Goal: Register for event/course

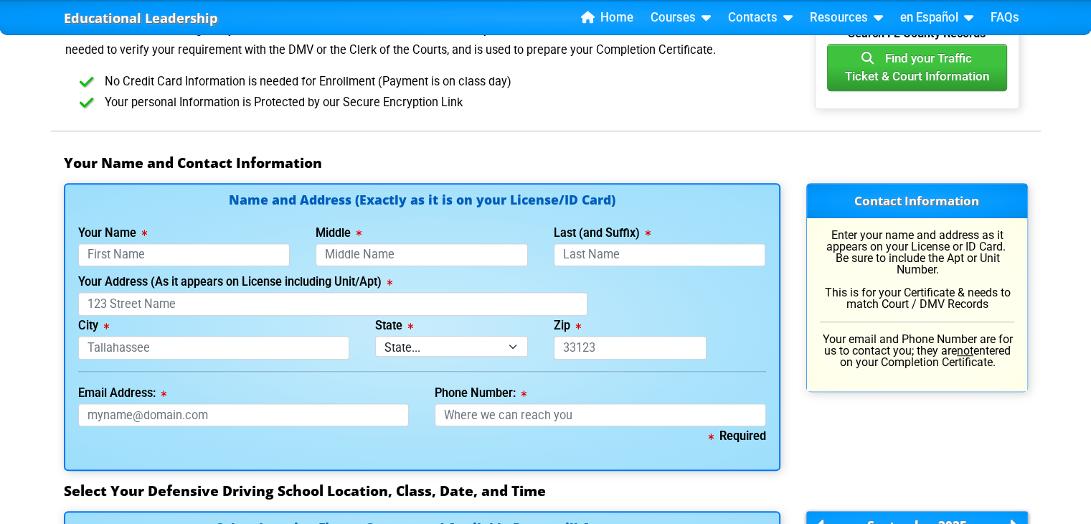
scroll to position [852, 0]
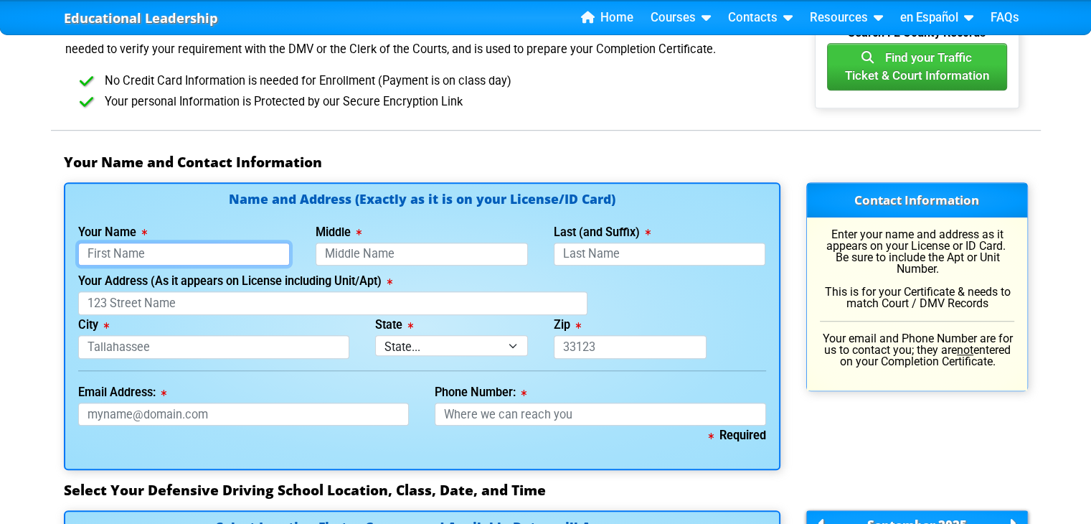
click at [170, 251] on input "Your Name" at bounding box center [184, 254] width 212 height 24
type input "[DEMOGRAPHIC_DATA]"
type input "[PERSON_NAME]"
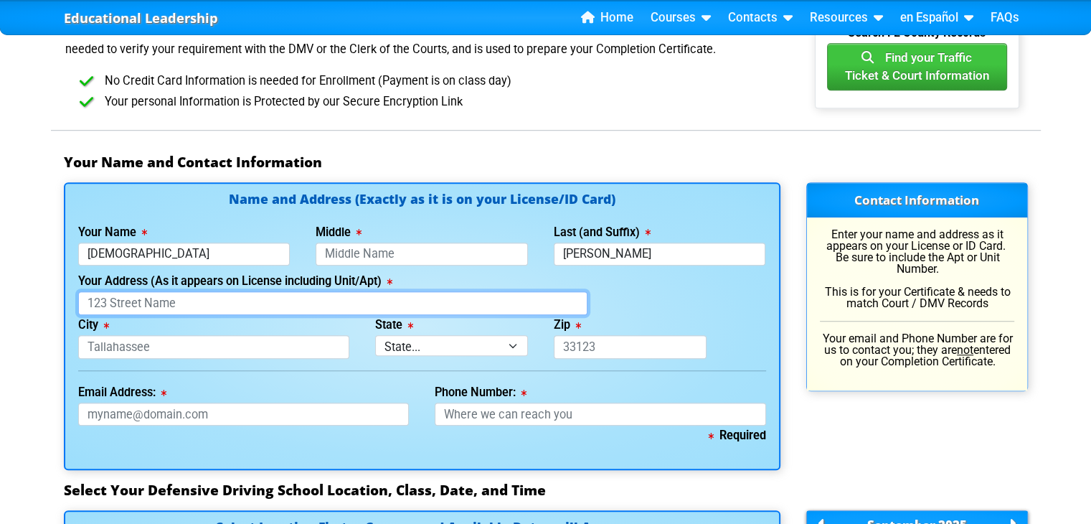
type input "121 [PERSON_NAME] Ct"
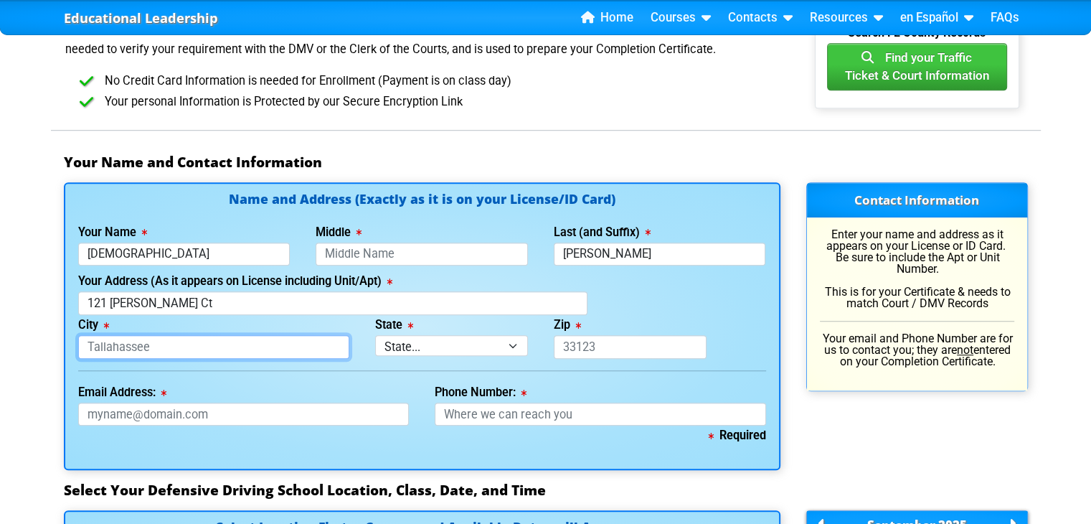
type input "[PERSON_NAME]"
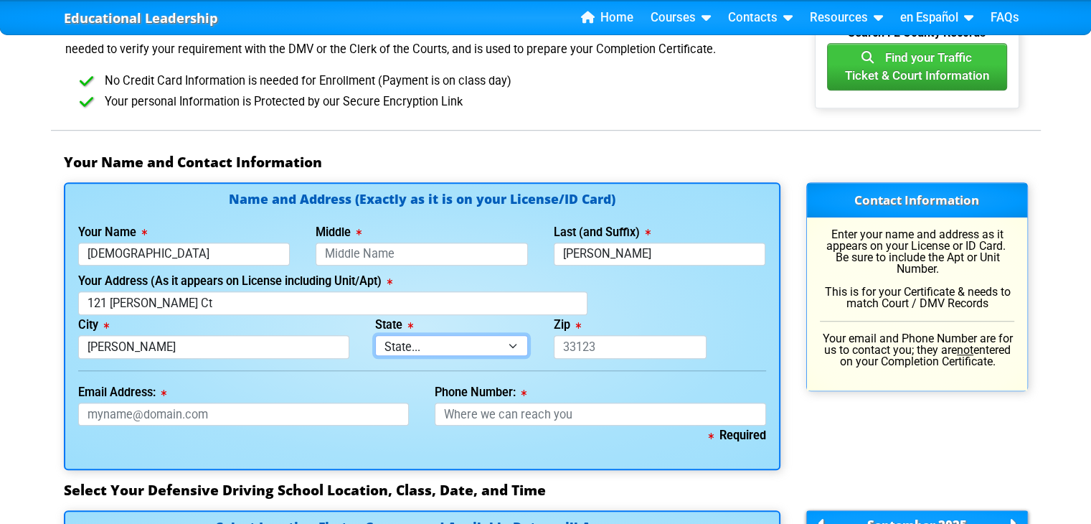
select select "{"fullName":"[US_STATE]","abbreviation":"FL","uniqueId":"1d559909-6cf0-4a4d-848…"
type input "32773-5820"
type input "[EMAIL_ADDRESS][DOMAIN_NAME]"
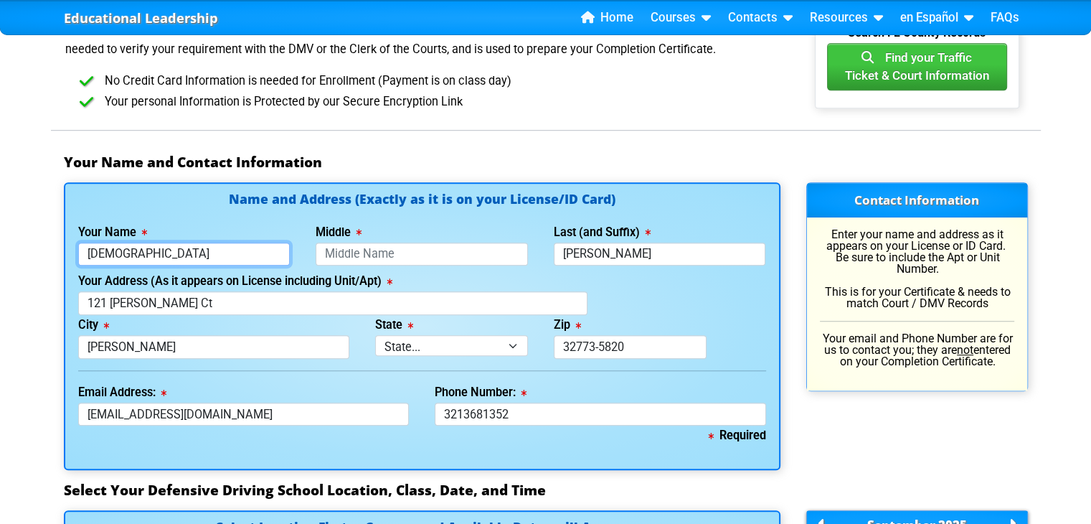
type input "[PHONE_NUMBER]"
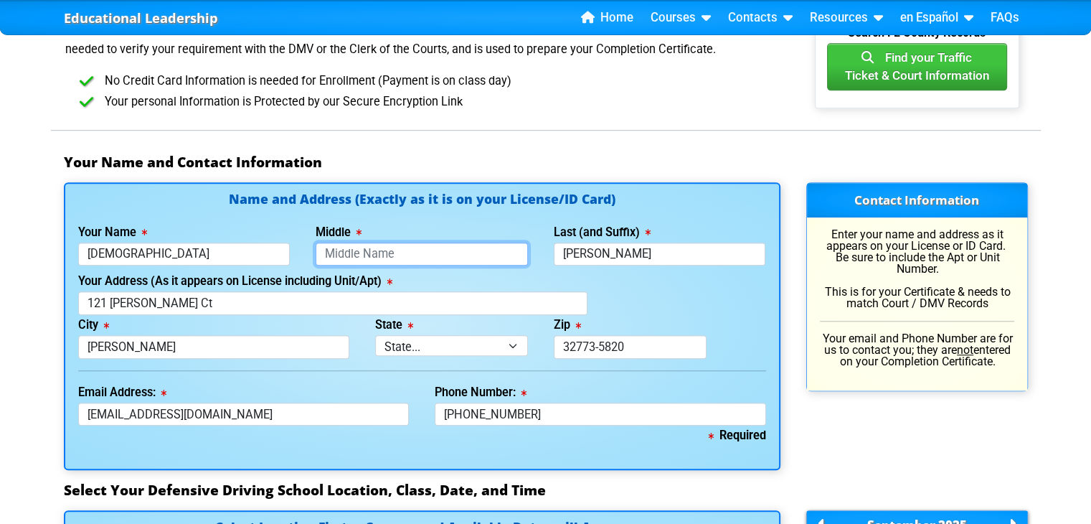
click at [379, 245] on input "Middle" at bounding box center [422, 254] width 212 height 24
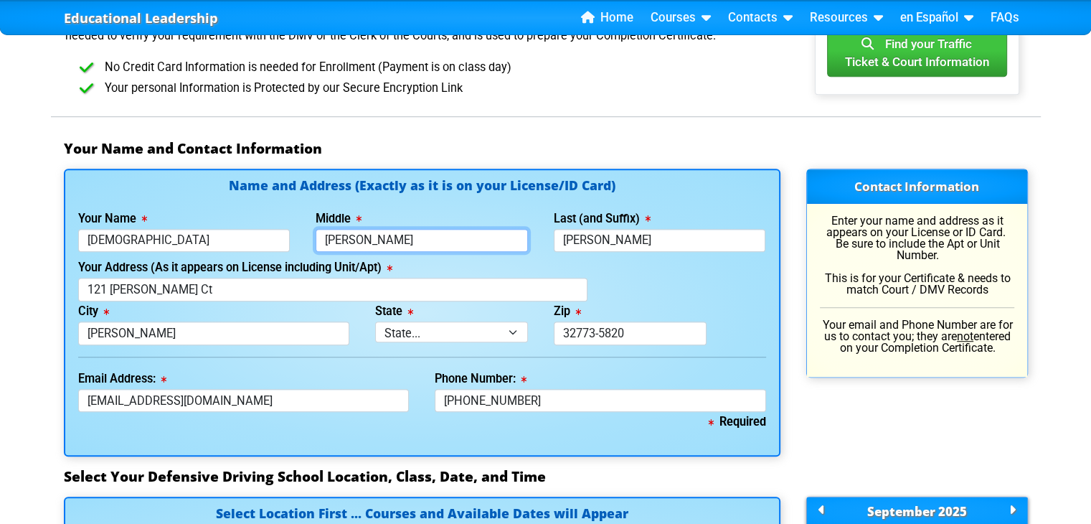
scroll to position [866, 0]
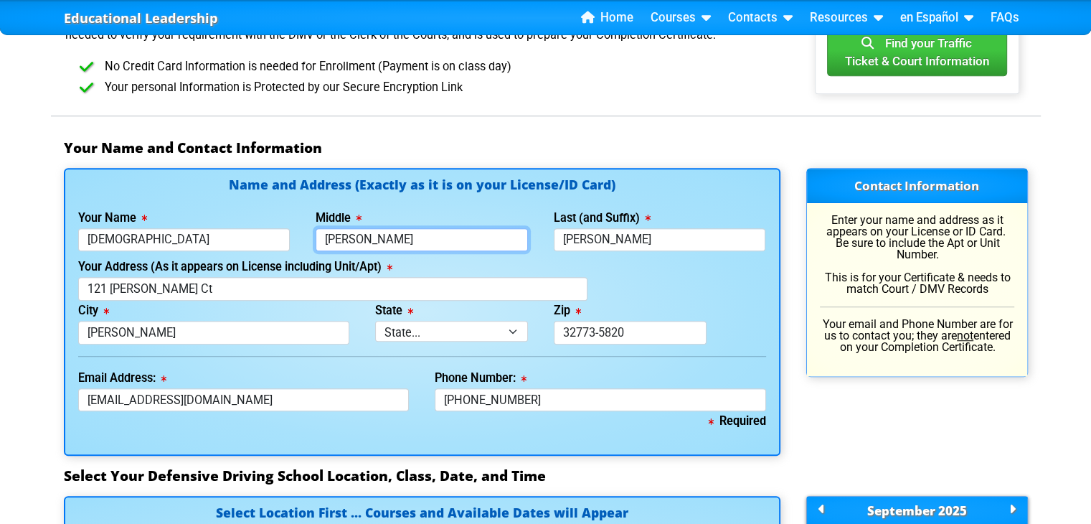
type input "[PERSON_NAME]"
click at [642, 326] on input "32773-5820" at bounding box center [630, 333] width 153 height 24
type input "32773"
click at [422, 428] on div "Required" at bounding box center [422, 427] width 688 height 32
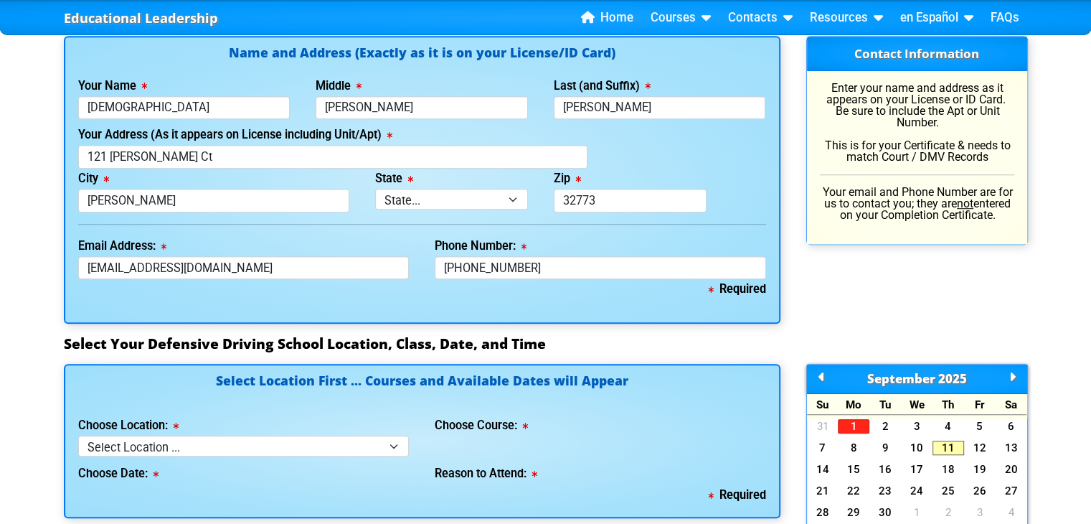
scroll to position [1000, 0]
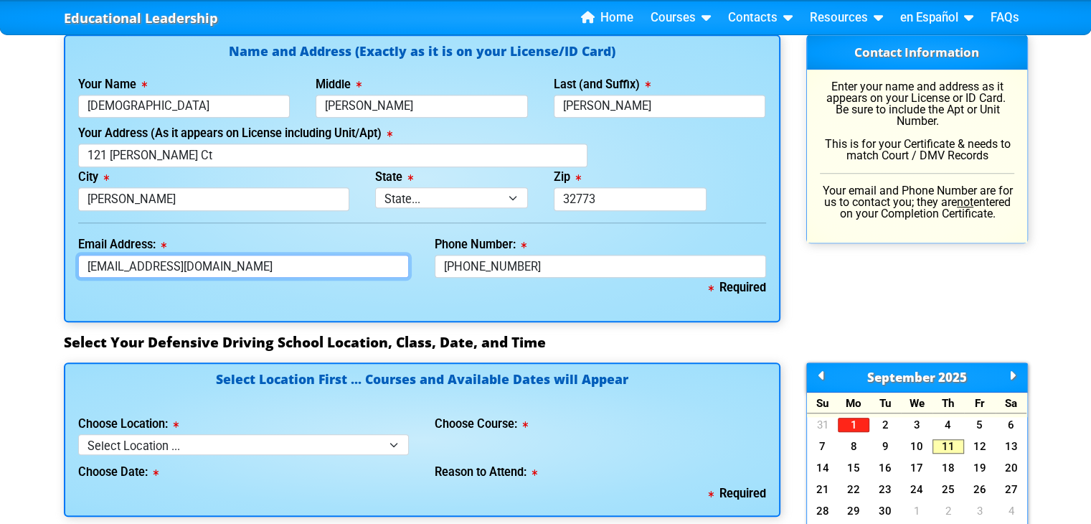
drag, startPoint x: 241, startPoint y: 259, endPoint x: 60, endPoint y: 265, distance: 181.6
click at [60, 265] on div "Name and Address (Exactly as it is on your License/ID Card) Your Name Isaiah Mi…" at bounding box center [422, 178] width 742 height 288
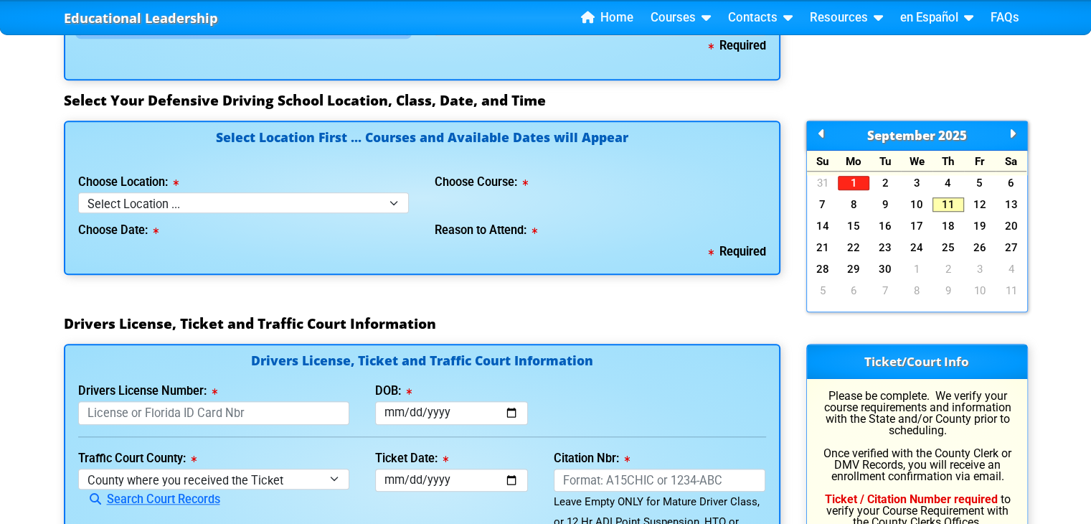
scroll to position [1247, 0]
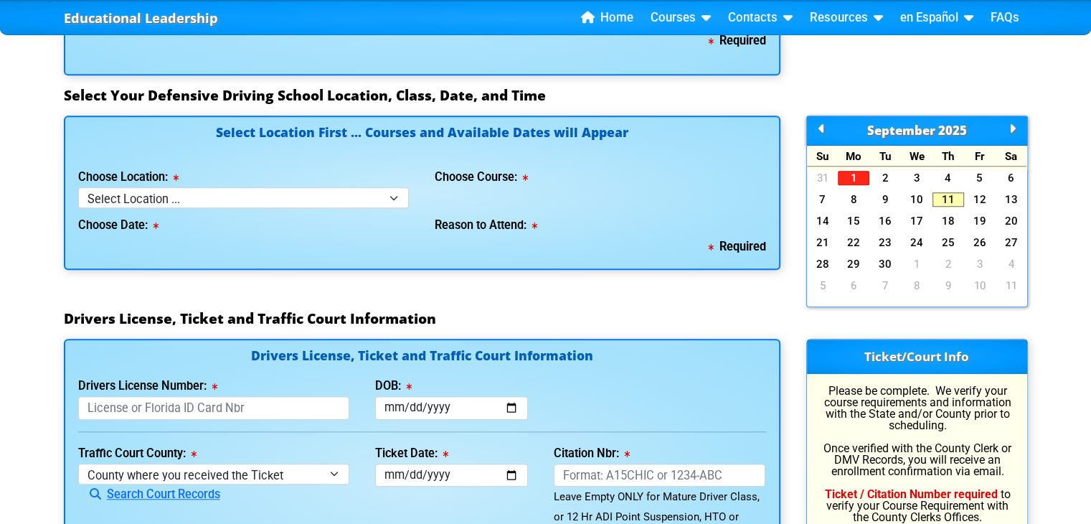
type input "[EMAIL_ADDRESS][DOMAIN_NAME]"
click at [296, 194] on select "Select Location ... Tampa Orlando Kissimmee Tampa - en español Kissimmee - en e…" at bounding box center [243, 197] width 331 height 21
select select "6"
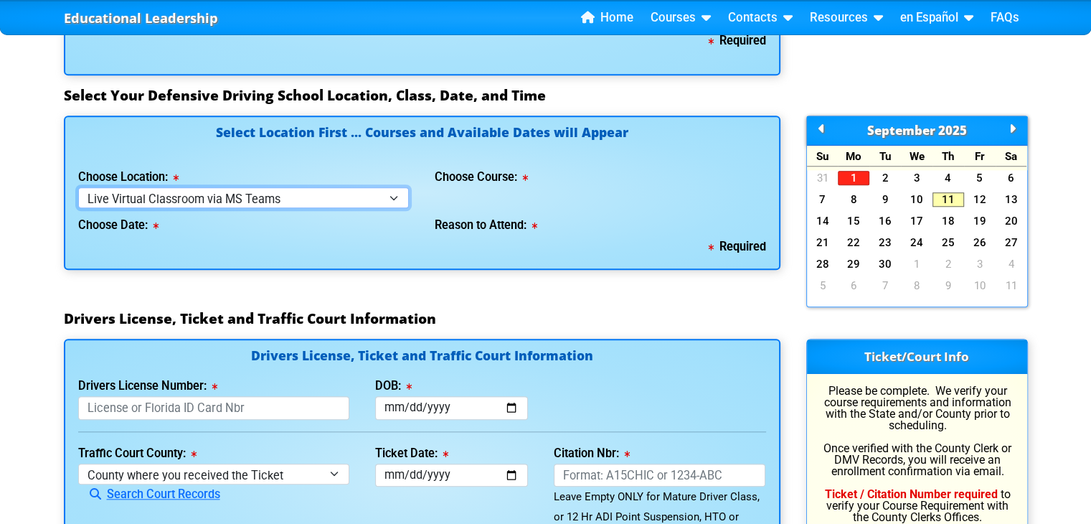
click at [78, 187] on select "Select Location ... Tampa Orlando Kissimmee Tampa - en español Kissimmee - en e…" at bounding box center [243, 197] width 331 height 21
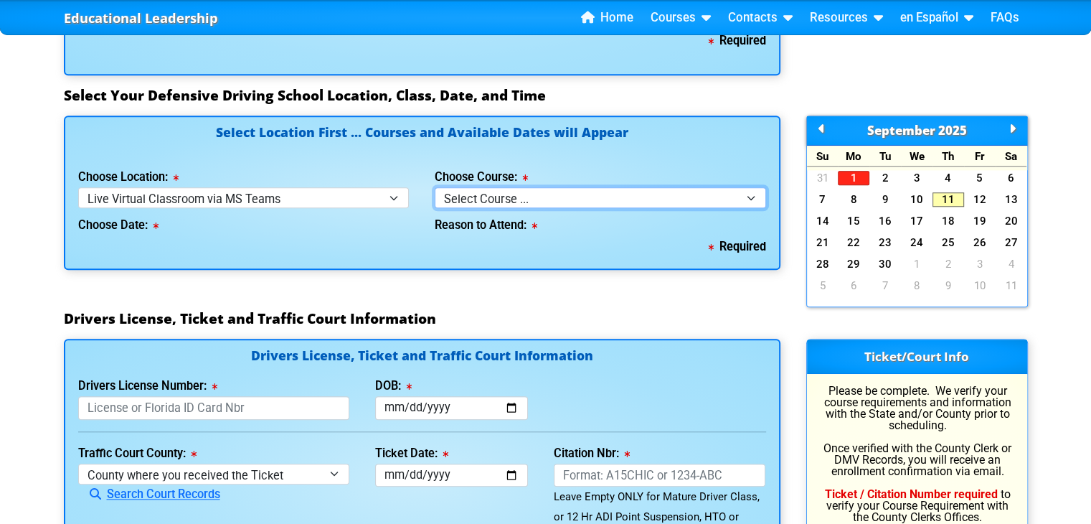
click at [491, 187] on select "Select Course ... 4 Hour Under 25 Class (STOP or Youthful Offender)" at bounding box center [600, 197] width 331 height 21
select select "2"
click at [435, 187] on select "Select Course ... 4 Hour Under 25 Class (STOP or Youthful Offender)" at bounding box center [600, 197] width 331 height 21
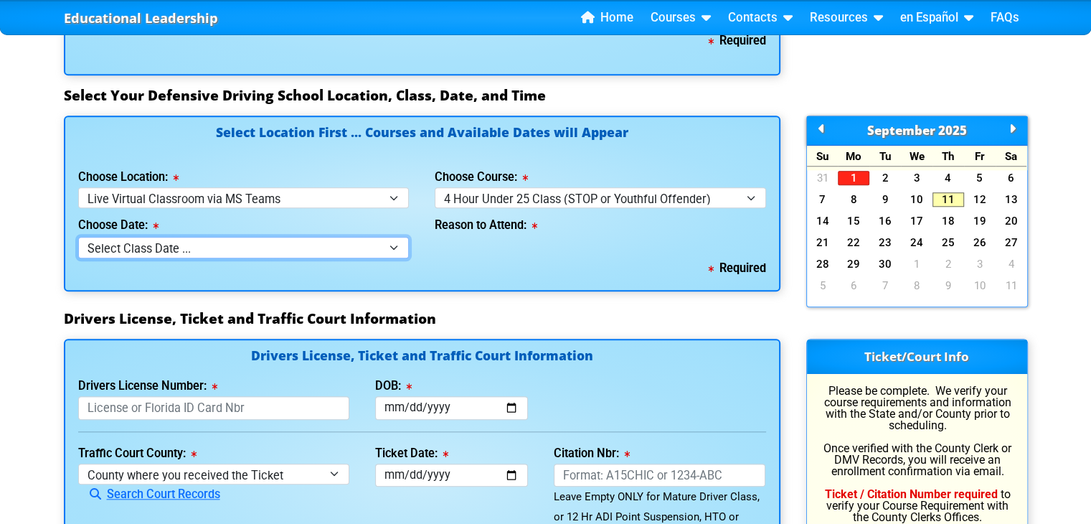
click at [312, 247] on select "Select Class Date ... Sep 11 -- (Registration Closed - Class Full) Oct 9 -- (Th…" at bounding box center [243, 247] width 331 height 21
select select "10/09/2025, 12"
click at [78, 237] on select "Select Class Date ... Sep 11 -- (Registration Closed - Class Full) Oct 9 -- (Th…" at bounding box center [243, 247] width 331 height 21
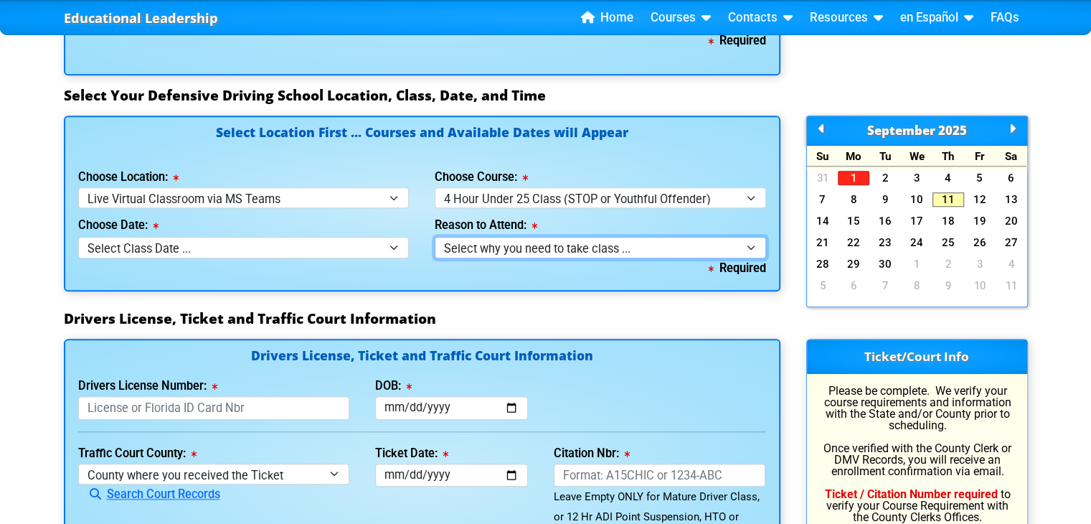
click at [522, 237] on select "Select why you need to take class ... Court Order - Complete Under 25 DDC" at bounding box center [600, 247] width 331 height 21
select select "Court Ordered (Under 25 Defensive Driver School)"
click at [435, 237] on select "Select why you need to take class ... Court Order - Complete Under 25 DDC" at bounding box center [600, 247] width 331 height 21
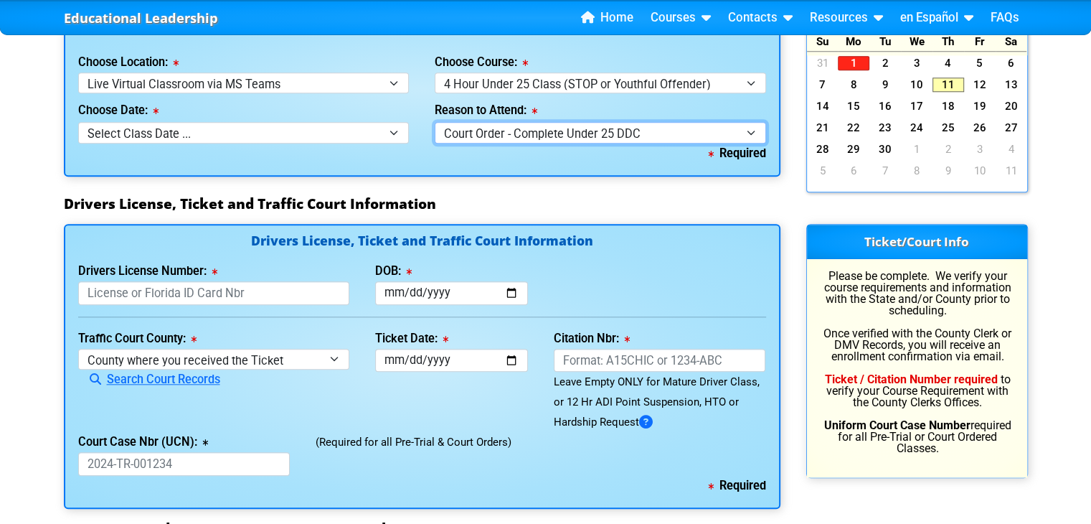
scroll to position [1363, 0]
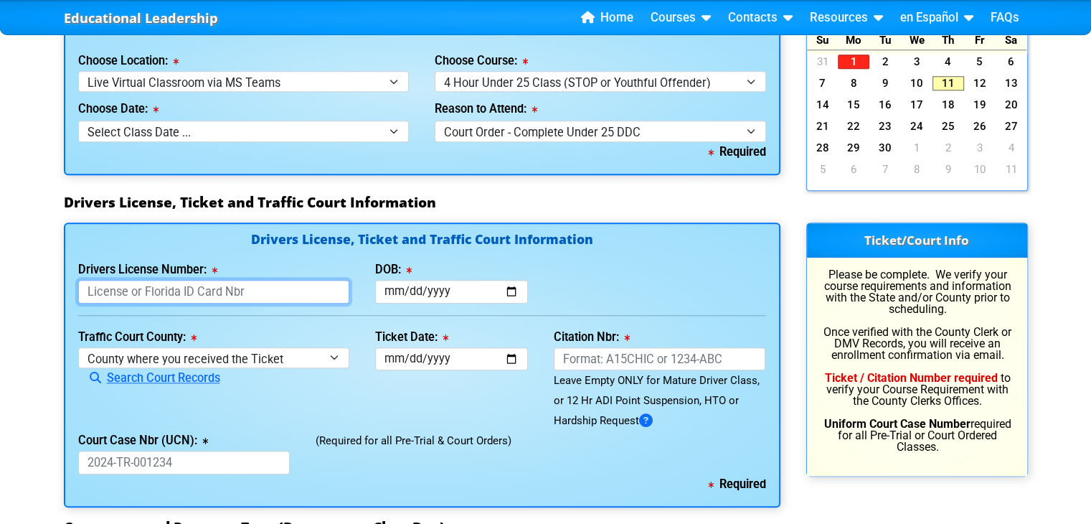
click at [273, 288] on input "Drivers License Number:" at bounding box center [214, 292] width 272 height 24
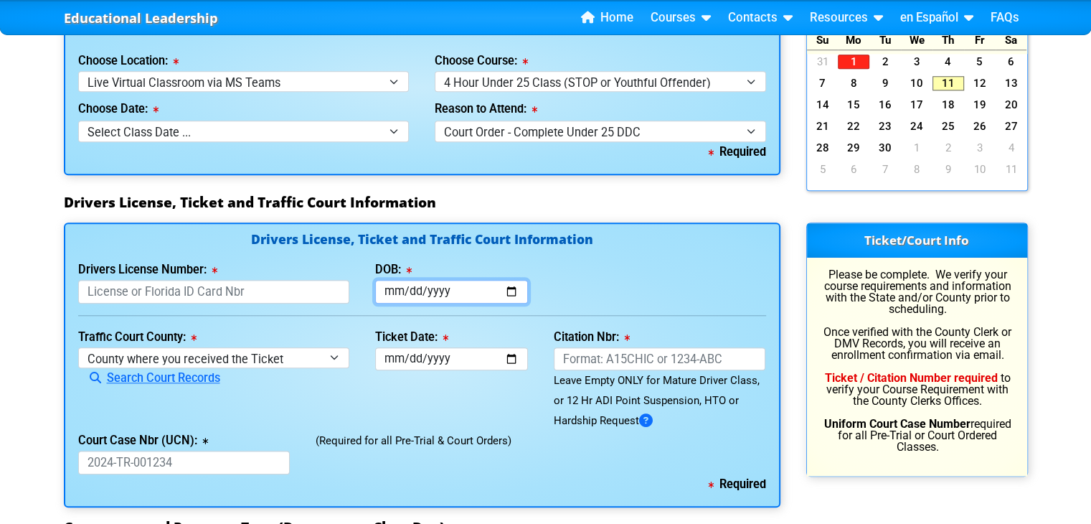
click at [395, 291] on input "DOB:" at bounding box center [451, 292] width 153 height 24
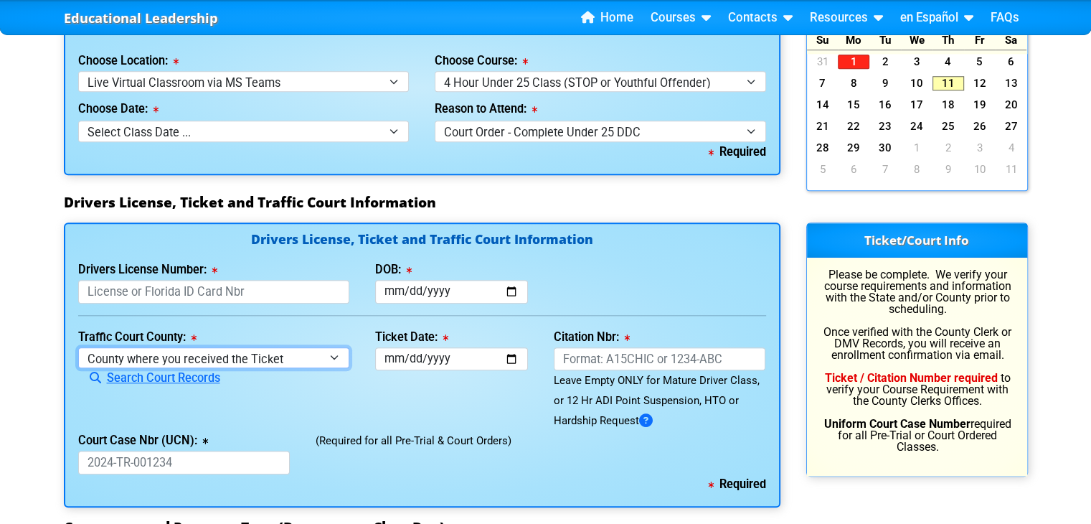
click at [298, 351] on select "County where you received the Ticket Out of State Out of State - Georgia Out of…" at bounding box center [214, 357] width 272 height 21
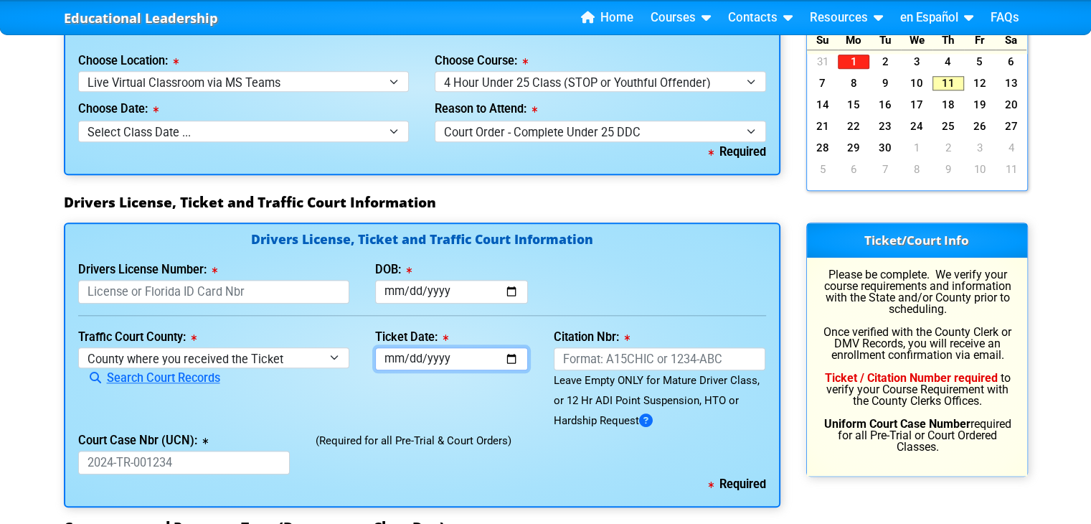
click at [441, 363] on input "Ticket Date:" at bounding box center [451, 359] width 153 height 24
click at [392, 358] on input "Ticket Date:" at bounding box center [451, 359] width 153 height 24
click at [511, 290] on input "DOB:" at bounding box center [451, 292] width 153 height 24
type input "[DATE]"
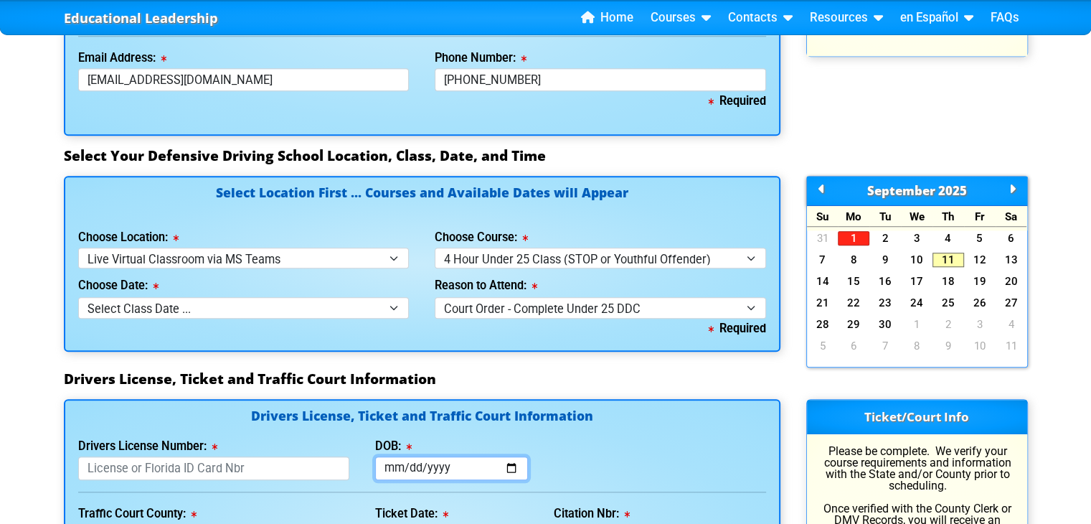
scroll to position [1304, 0]
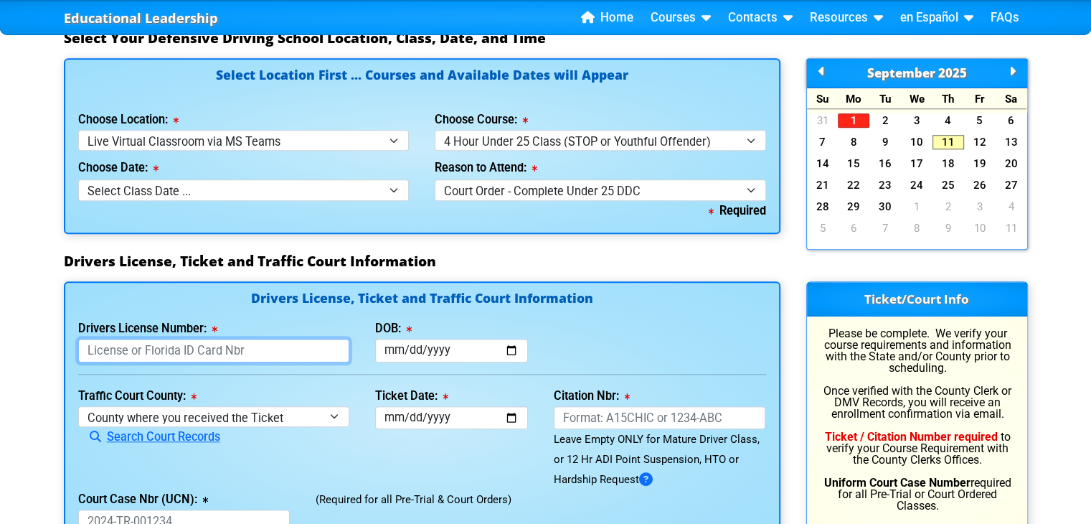
click at [245, 346] on input "Drivers License Number:" at bounding box center [214, 351] width 272 height 24
click at [520, 417] on input "Ticket Date:" at bounding box center [451, 418] width 153 height 24
click at [511, 417] on input "Ticket Date:" at bounding box center [451, 418] width 153 height 24
click at [445, 448] on div "Ticket Date: This field is required" at bounding box center [451, 438] width 179 height 104
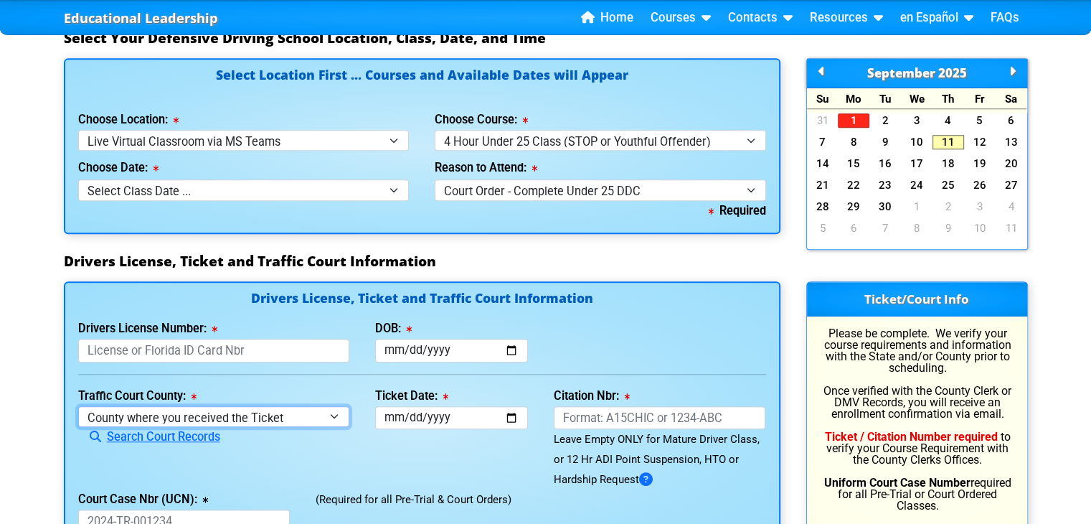
click at [331, 415] on select "County where you received the Ticket Out of State Out of State - Georgia Out of…" at bounding box center [214, 416] width 272 height 21
select select "{"countyName":"Seminole","state":"FL","uniqueId":"f38cefbe-70d3-435f-bfc4-6e225…"
click at [78, 406] on select "County where you received the Ticket Out of State Out of State - Georgia Out of…" at bounding box center [214, 416] width 272 height 21
click at [367, 392] on div "Ticket Date: This field is required" at bounding box center [451, 438] width 179 height 104
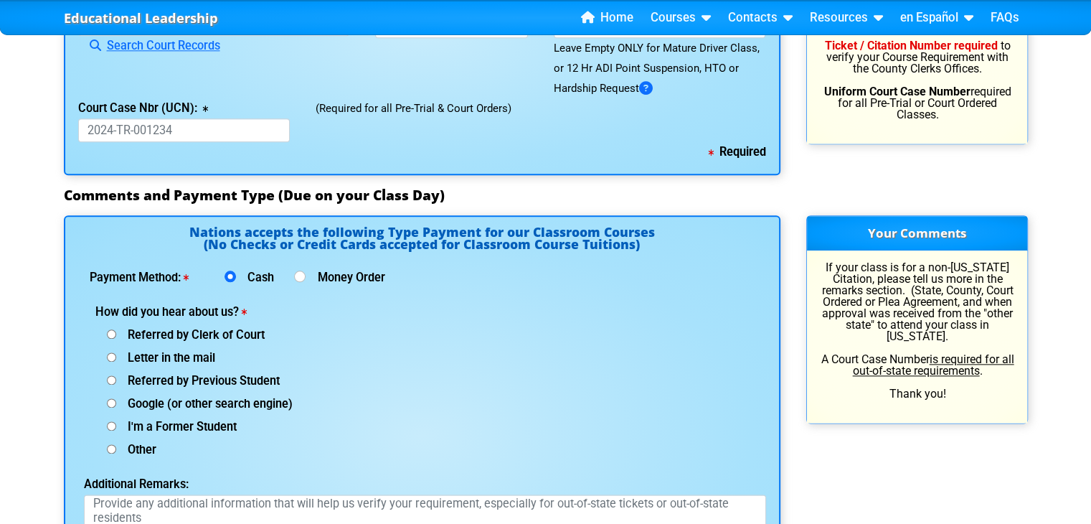
scroll to position [1694, 0]
click at [373, 298] on div "Nations accepts the following Type Payment for our Classroom Courses (No Checks…" at bounding box center [422, 436] width 717 height 440
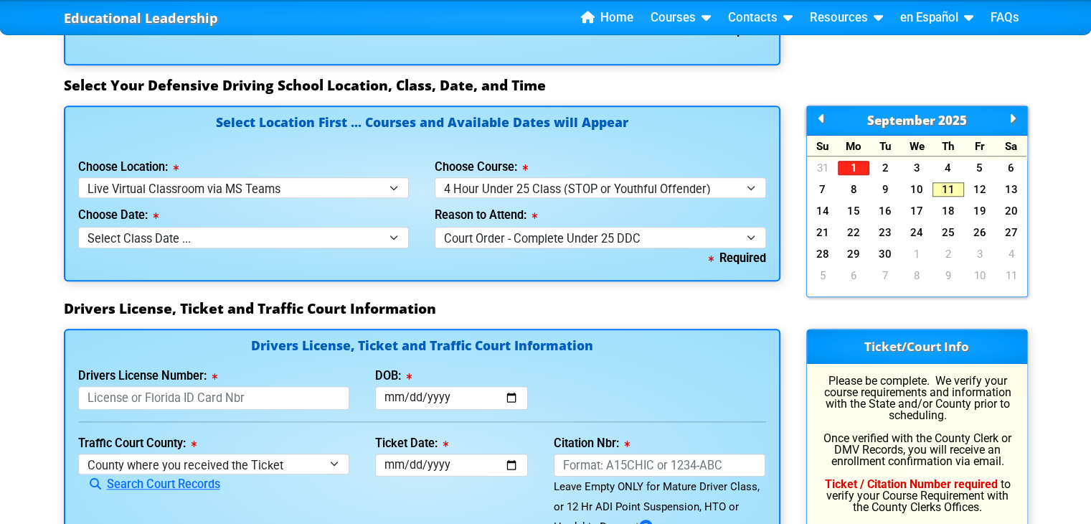
scroll to position [1255, 0]
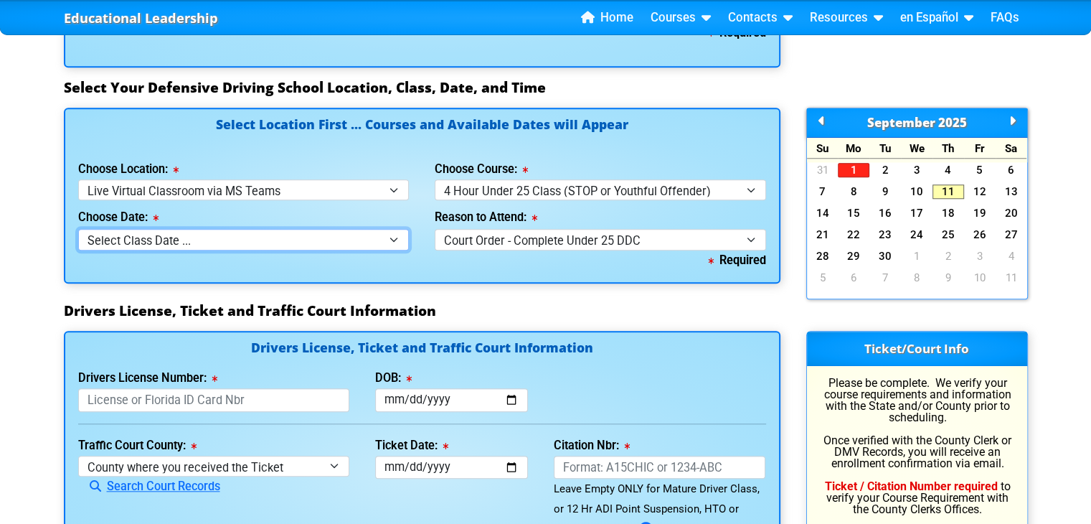
click at [325, 230] on select "Select Class Date ... Sep 11 -- (Registration Closed - Class Full) Oct 9 -- (Th…" at bounding box center [243, 239] width 331 height 21
select select
click at [78, 229] on select "Select Class Date ... Sep 11 -- (Registration Closed - Class Full) Oct 9 -- (Th…" at bounding box center [243, 239] width 331 height 21
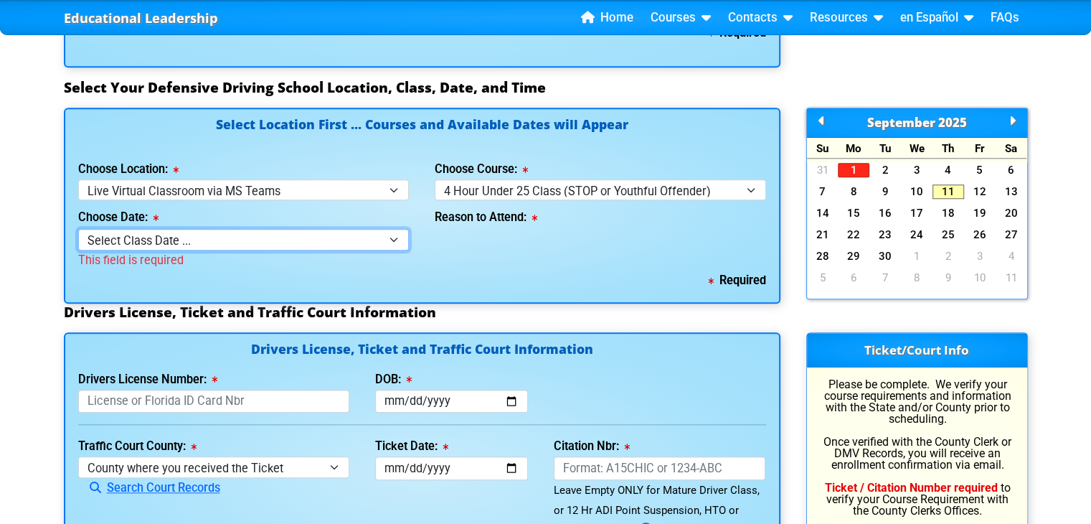
click at [235, 242] on select "Select Class Date ... Sep 11 -- (Registration Closed - Class Full) Oct 9 -- (Th…" at bounding box center [243, 239] width 331 height 21
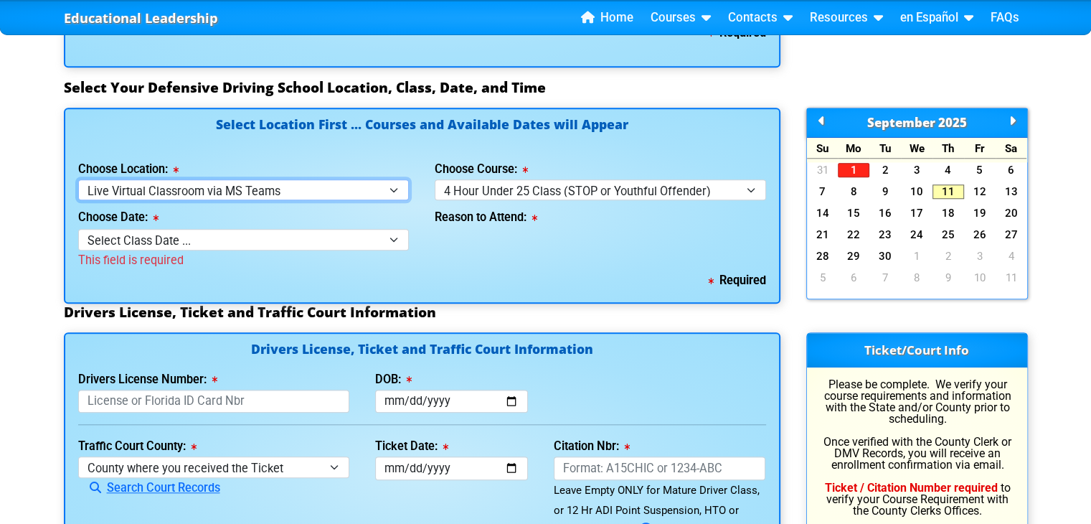
click at [308, 179] on select "Select Location ... Tampa Orlando Kissimmee Tampa - en español Kissimmee - en e…" at bounding box center [243, 189] width 331 height 21
select select "3"
click at [78, 179] on select "Select Location ... Tampa Orlando Kissimmee Tampa - en español Kissimmee - en e…" at bounding box center [243, 189] width 331 height 21
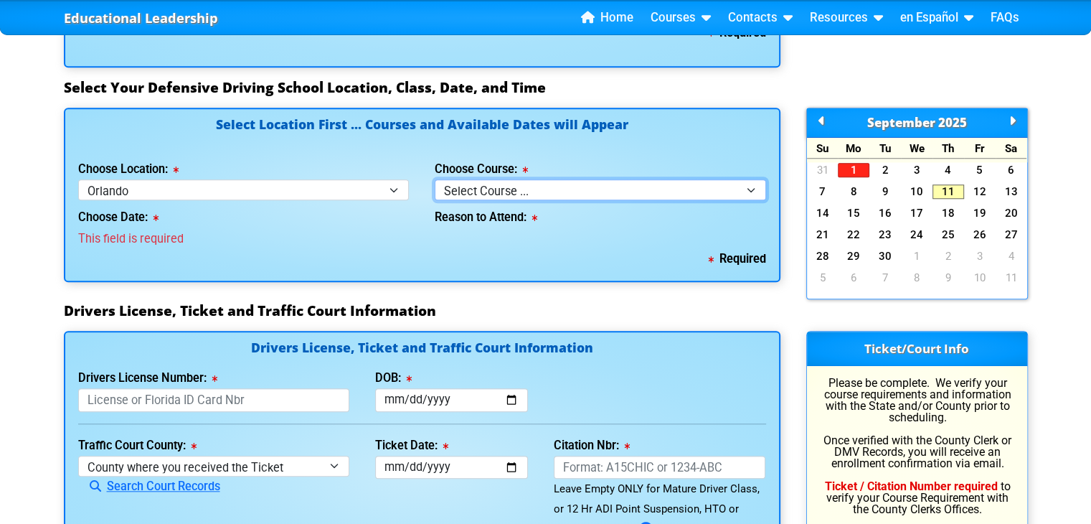
click at [478, 191] on select "Select Course ... 4 Hour Under 25 Class (STOP or Youthful Offender) 8 Hour Aggr…" at bounding box center [600, 189] width 331 height 21
select select "2"
click at [435, 179] on select "Select Course ... 4 Hour Under 25 Class (STOP or Youthful Offender) 8 Hour Aggr…" at bounding box center [600, 189] width 331 height 21
select select
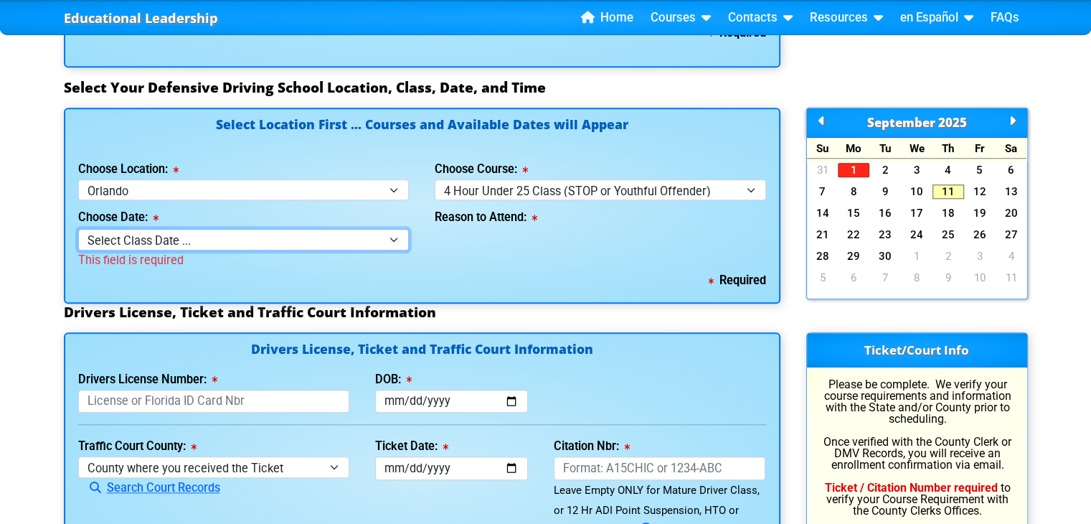
click at [379, 232] on select "Select Class Date ... Aug 2 -- (Registration Closed - Class Full)" at bounding box center [243, 239] width 331 height 21
click at [379, 236] on select "Select Class Date ... Aug 2 -- (Registration Closed - Class Full)" at bounding box center [243, 239] width 331 height 21
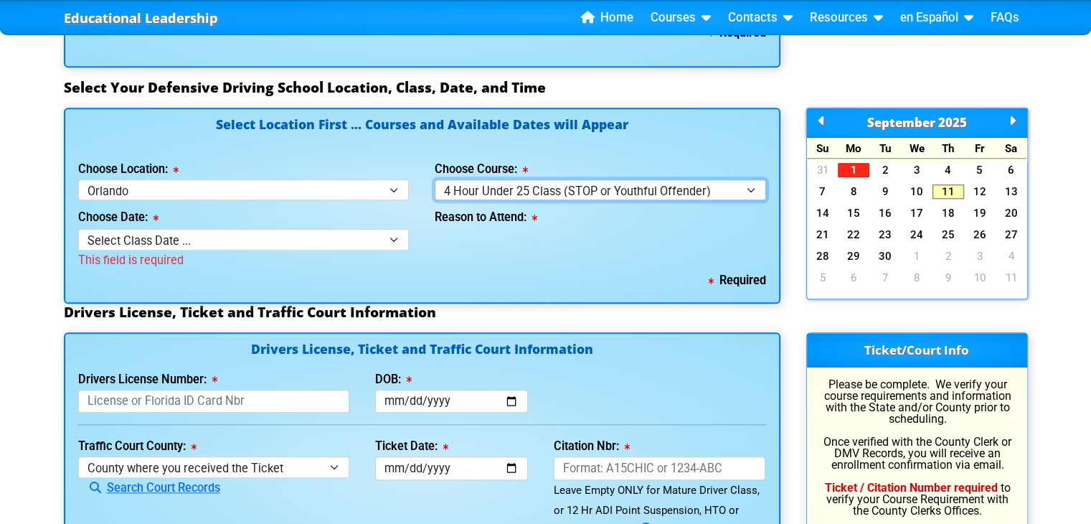
click at [493, 191] on select "Select Course ... 4 Hour Under 25 Class (STOP or Youthful Offender) 8 Hour Aggr…" at bounding box center [600, 189] width 331 height 21
click at [284, 202] on div "Choose Date: Select Class Date ... Aug 2 -- (Registration Closed - Class Full) …" at bounding box center [243, 235] width 331 height 70
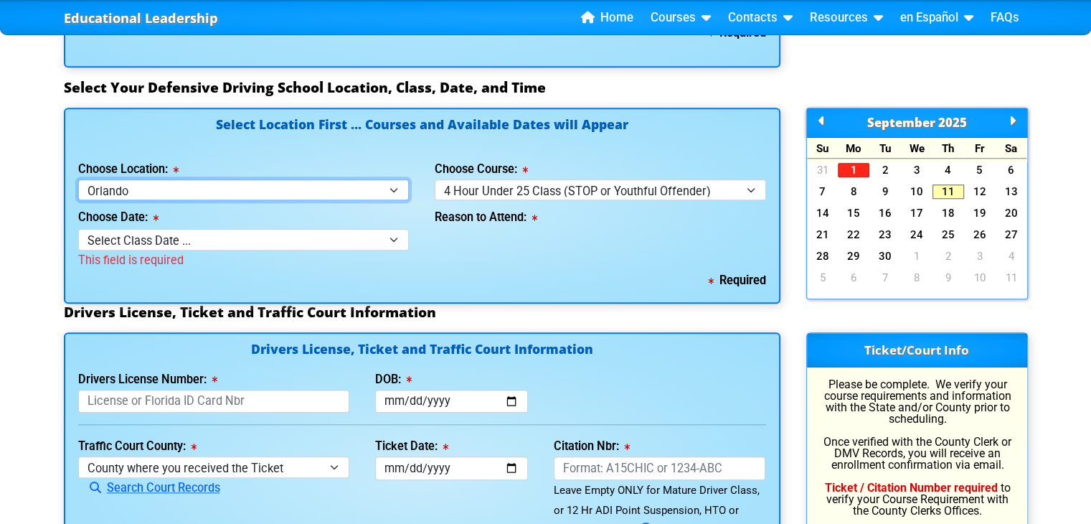
click at [290, 190] on select "Select Location ... Tampa Orlando Kissimmee Tampa - en español Kissimmee - en e…" at bounding box center [243, 189] width 331 height 21
select select "2"
click at [78, 179] on select "Select Location ... Tampa Orlando Kissimmee Tampa - en español Kissimmee - en e…" at bounding box center [243, 189] width 331 height 21
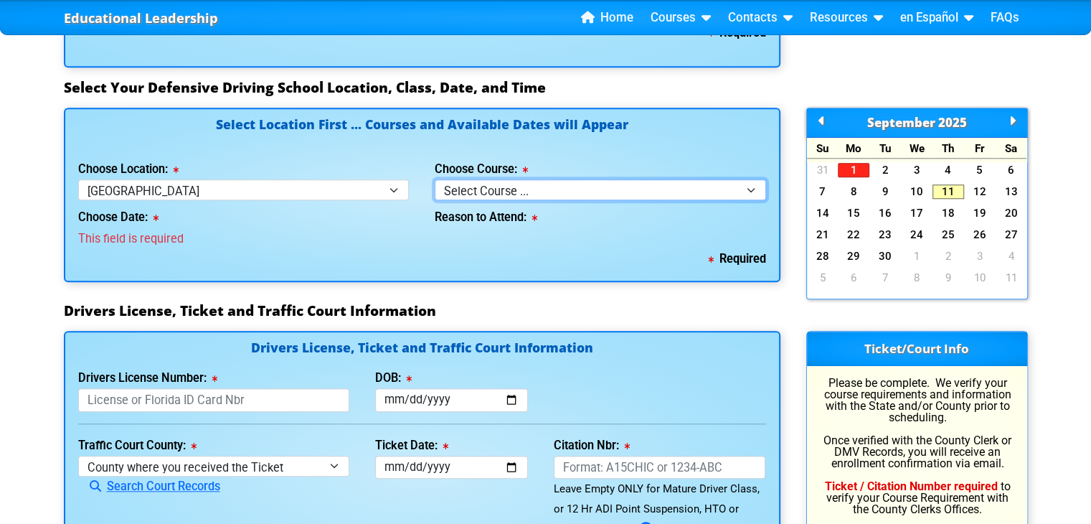
click at [504, 179] on select "Select Course ... 4 Hour BDI Class (Basic Course & TCAC) 4 Hour Under 25 Class …" at bounding box center [600, 189] width 331 height 21
select select "2"
click at [435, 179] on select "Select Course ... 4 Hour BDI Class (Basic Course & TCAC) 4 Hour Under 25 Class …" at bounding box center [600, 189] width 331 height 21
select select
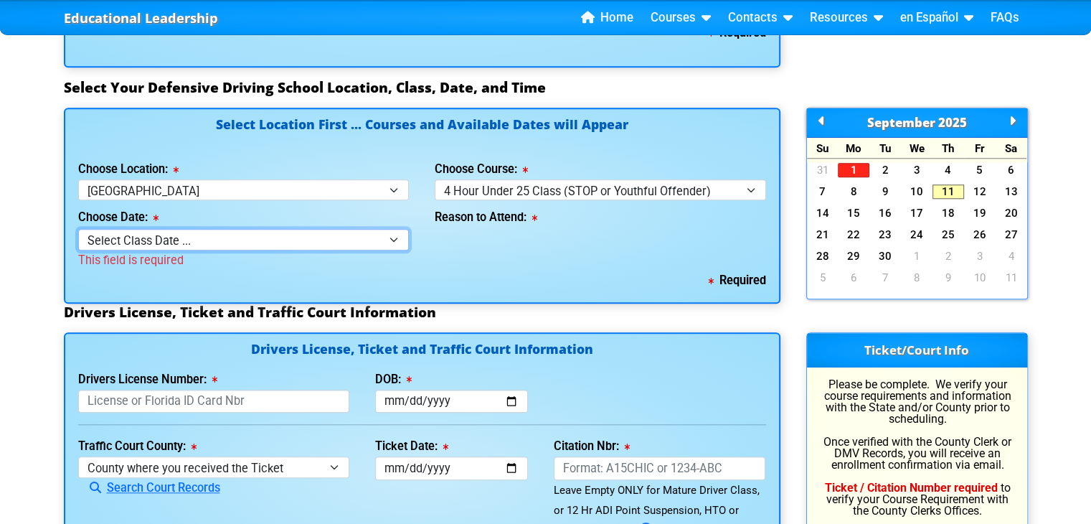
click at [344, 237] on select "Select Class Date ... Sep 17 -- (Wednesday from 9:30am-1:30pm) Sep 20 -- (Satur…" at bounding box center [243, 239] width 331 height 21
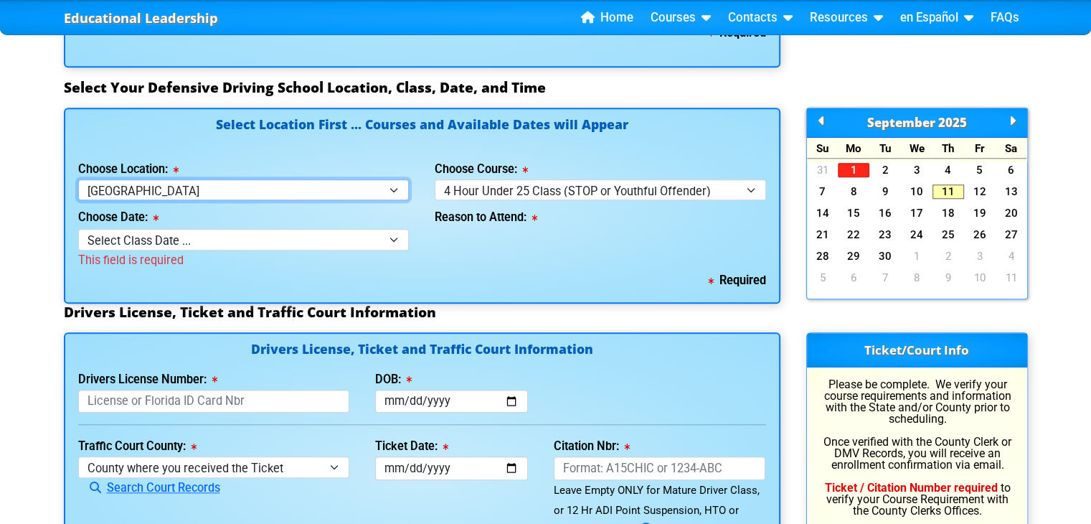
click at [366, 185] on select "Select Location ... Tampa Orlando Kissimmee Tampa - en español Kissimmee - en e…" at bounding box center [243, 189] width 331 height 21
select select "6"
click at [78, 179] on select "Select Location ... Tampa Orlando Kissimmee Tampa - en español Kissimmee - en e…" at bounding box center [243, 189] width 331 height 21
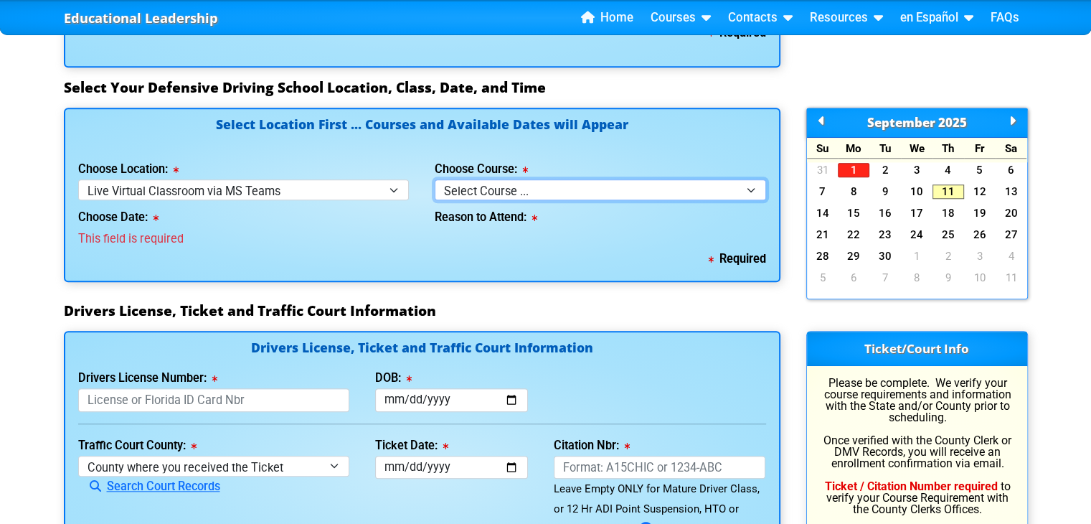
click at [498, 184] on select "Select Course ... 4 Hour Under 25 Class (STOP or Youthful Offender)" at bounding box center [600, 189] width 331 height 21
select select "2"
click at [435, 179] on select "Select Course ... 4 Hour Under 25 Class (STOP or Youthful Offender)" at bounding box center [600, 189] width 331 height 21
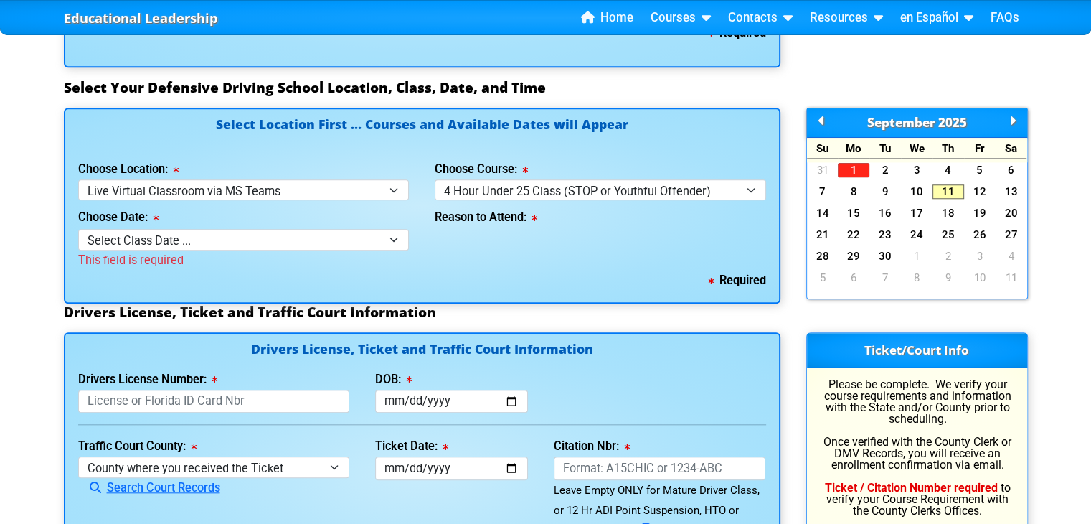
click at [336, 250] on div "This field is required" at bounding box center [243, 260] width 331 height 20
click at [344, 236] on select "Select Class Date ... Sep 11 -- (Registration Closed - Class Full) Oct 9 -- (Th…" at bounding box center [243, 239] width 331 height 21
select select "10/09/2025, 12"
click at [78, 229] on select "Select Class Date ... Sep 11 -- (Registration Closed - Class Full) Oct 9 -- (Th…" at bounding box center [243, 239] width 331 height 21
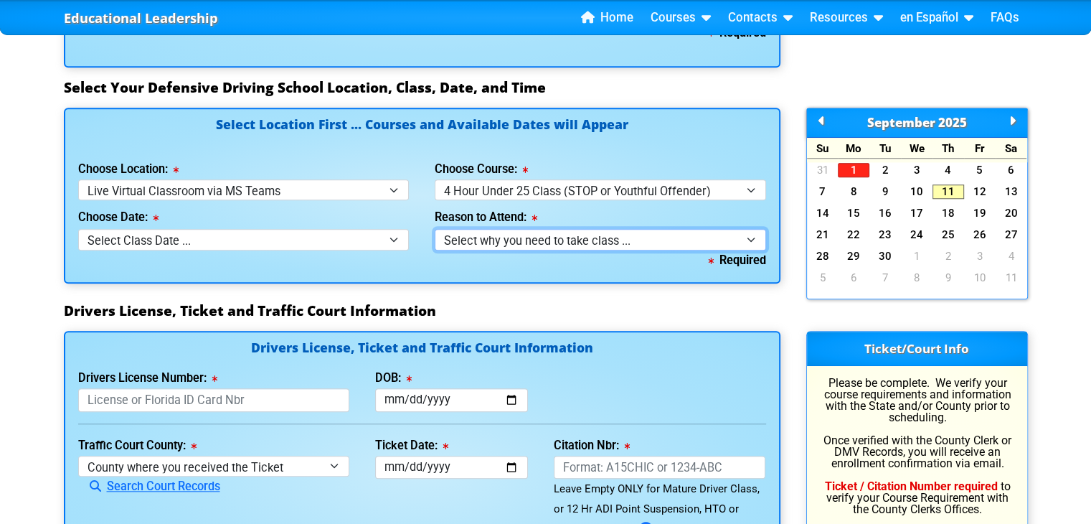
click at [483, 236] on select "Select why you need to take class ... Court Order - Complete Under 25 DDC" at bounding box center [600, 239] width 331 height 21
select select "Court Ordered (Under 25 Defensive Driver School)"
click at [435, 229] on select "Select why you need to take class ... Court Order - Complete Under 25 DDC" at bounding box center [600, 239] width 331 height 21
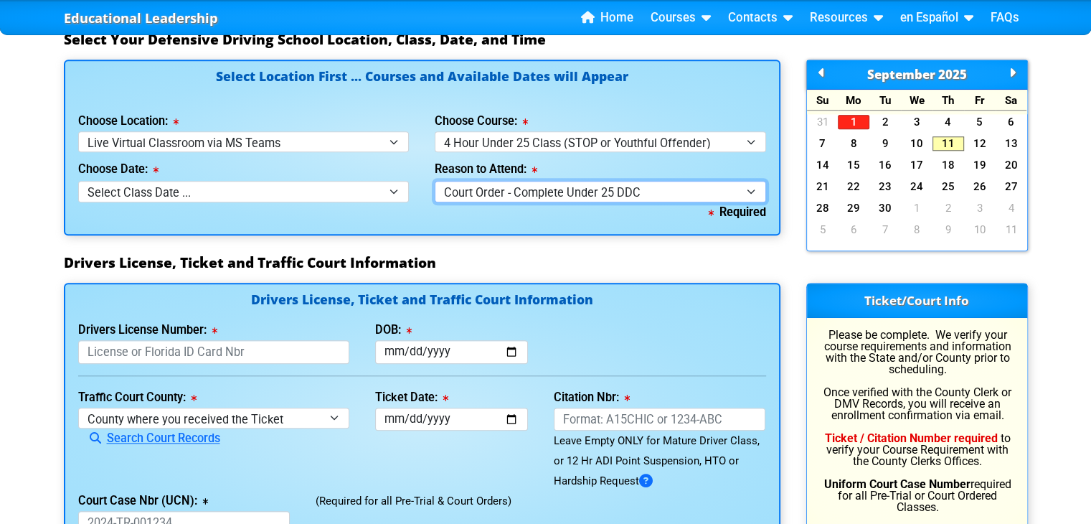
scroll to position [1301, 0]
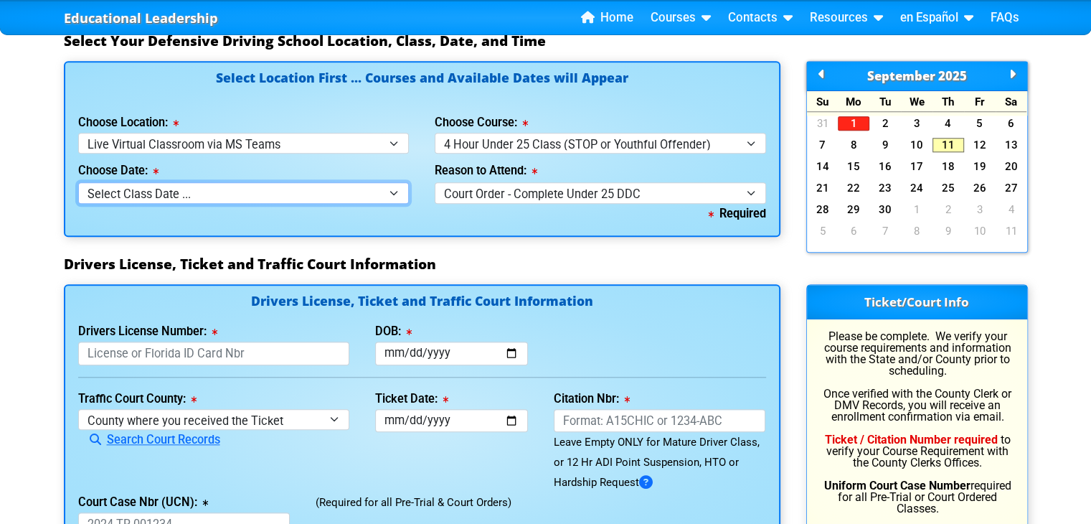
click at [282, 190] on select "Select Class Date ... Sep 11 -- (Registration Closed - Class Full) Oct 9 -- (Th…" at bounding box center [243, 192] width 331 height 21
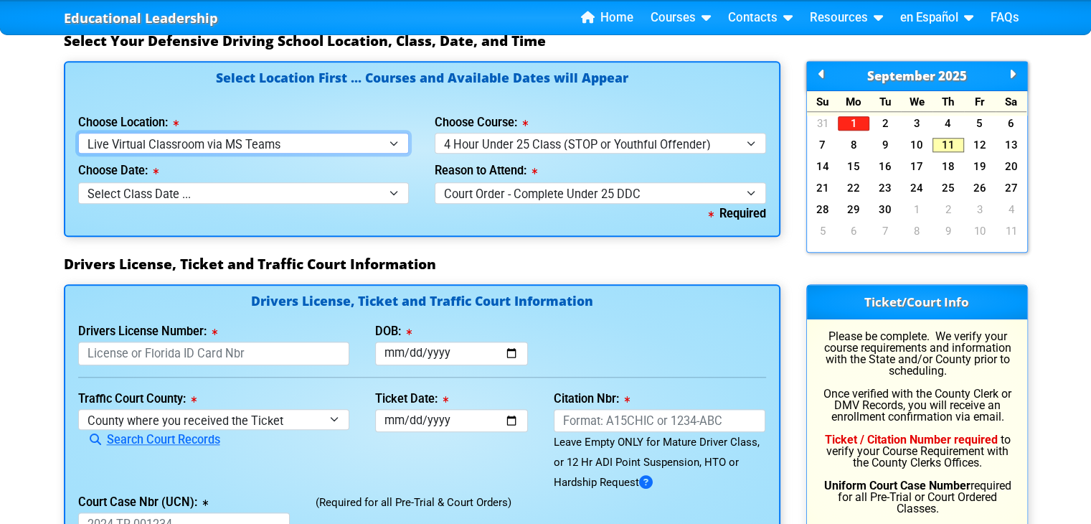
click at [309, 135] on select "Select Location ... Tampa Orlando Kissimmee Tampa - en español Kissimmee - en e…" at bounding box center [243, 143] width 331 height 21
select select "2"
click at [78, 133] on select "Select Location ... Tampa Orlando Kissimmee Tampa - en español Kissimmee - en e…" at bounding box center [243, 143] width 331 height 21
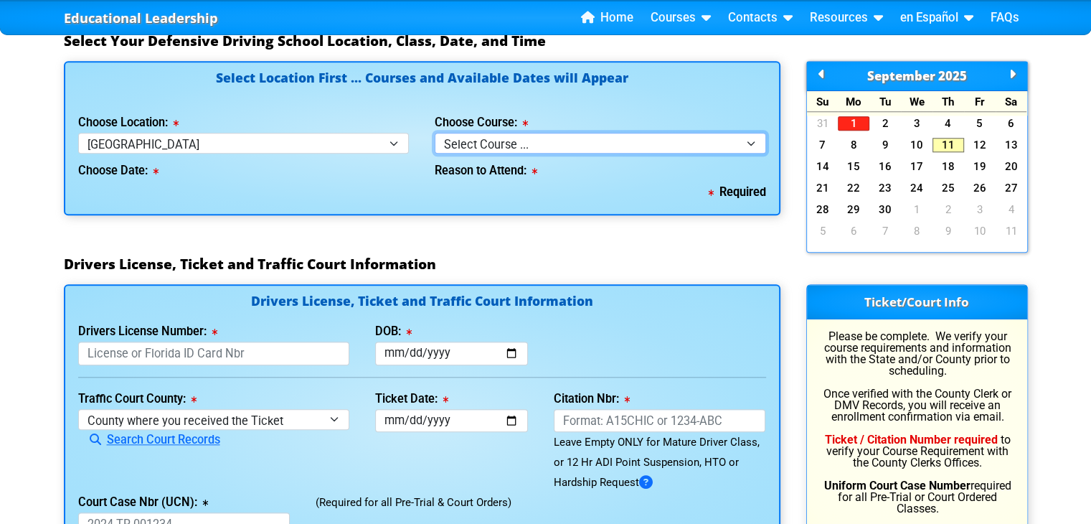
click at [468, 141] on select "Select Course ... 4 Hour BDI Class (Basic Course & TCAC) 4 Hour Under 25 Class …" at bounding box center [600, 143] width 331 height 21
select select "2"
click at [435, 133] on select "Select Course ... 4 Hour BDI Class (Basic Course & TCAC) 4 Hour Under 25 Class …" at bounding box center [600, 143] width 331 height 21
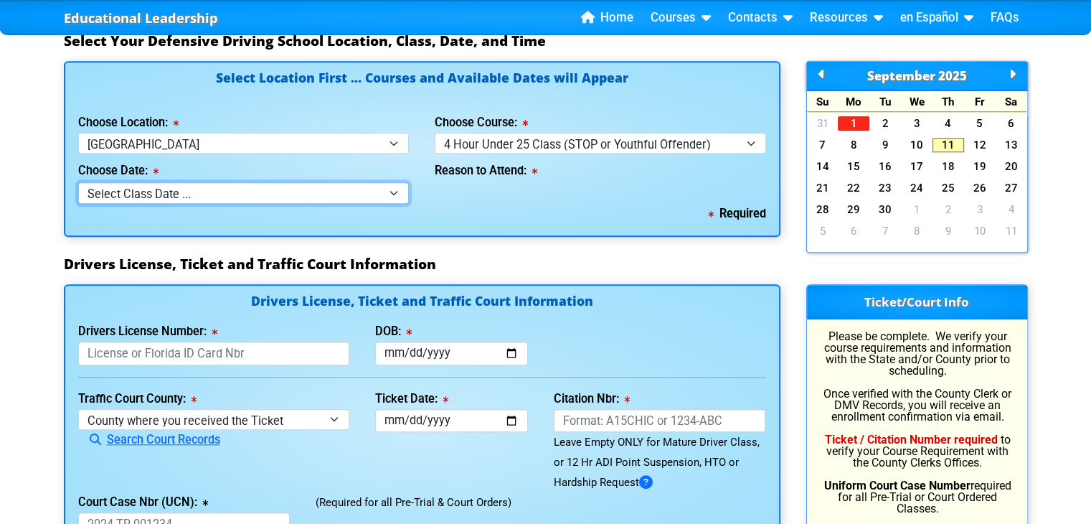
click at [357, 188] on select "Select Class Date ... Sep 17 -- (Wednesday from 9:30am-1:30pm) Sep 20 -- (Satur…" at bounding box center [243, 192] width 331 height 21
select select "09/17/2025, 4"
click at [78, 182] on select "Select Class Date ... Sep 17 -- (Wednesday from 9:30am-1:30pm) Sep 20 -- (Satur…" at bounding box center [243, 192] width 331 height 21
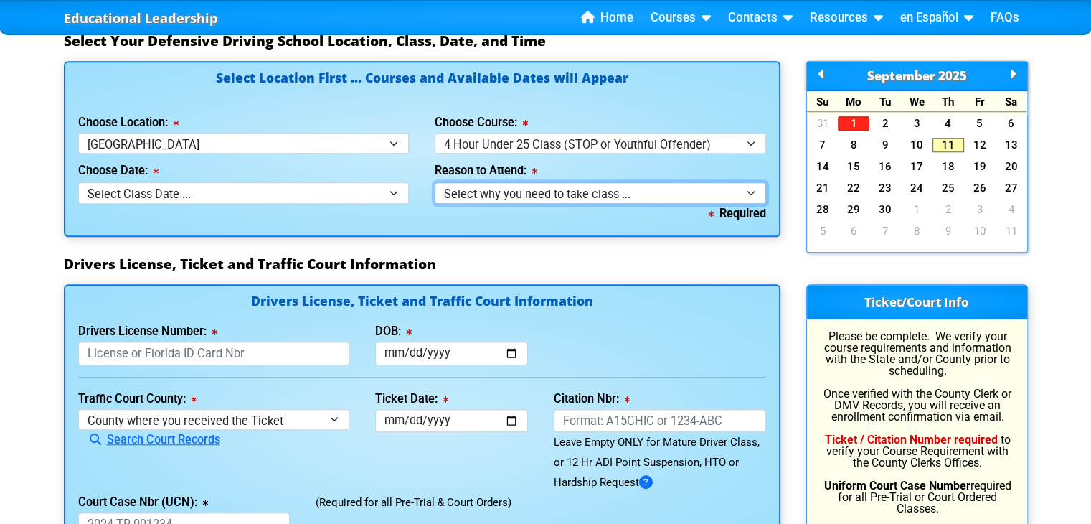
click at [486, 194] on select "Select why you need to take class ... Court Order - Complete Under 25 DDC" at bounding box center [600, 192] width 331 height 21
select select "Court Ordered (Under 25 Defensive Driver School)"
click at [435, 182] on select "Select why you need to take class ... Court Order - Complete Under 25 DDC" at bounding box center [600, 192] width 331 height 21
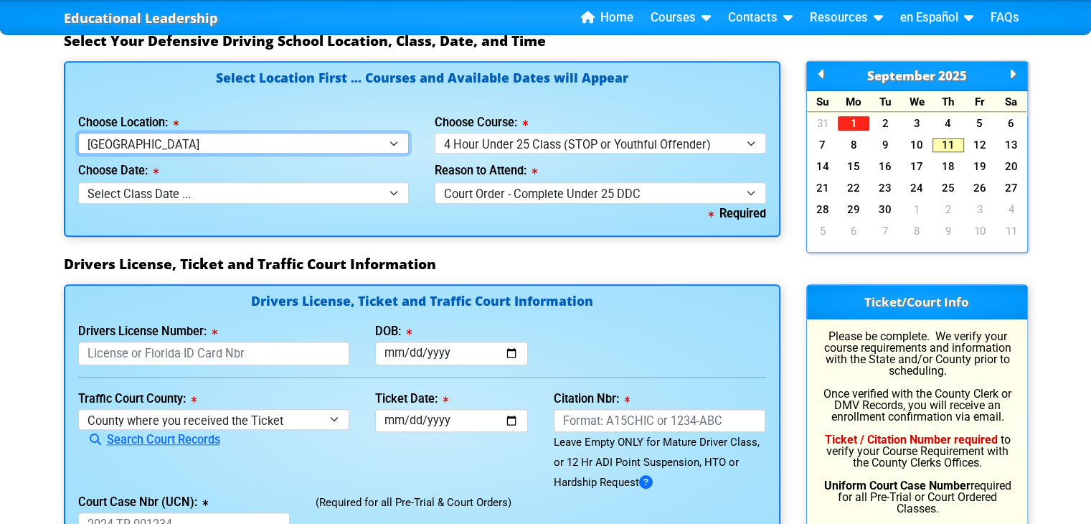
click at [336, 148] on select "Select Location ... Tampa Orlando Kissimmee Tampa - en español Kissimmee - en e…" at bounding box center [243, 143] width 331 height 21
click at [292, 114] on div "Choose Location: Select Location ... Tampa Orlando Kissimmee Tampa - en español…" at bounding box center [243, 133] width 331 height 41
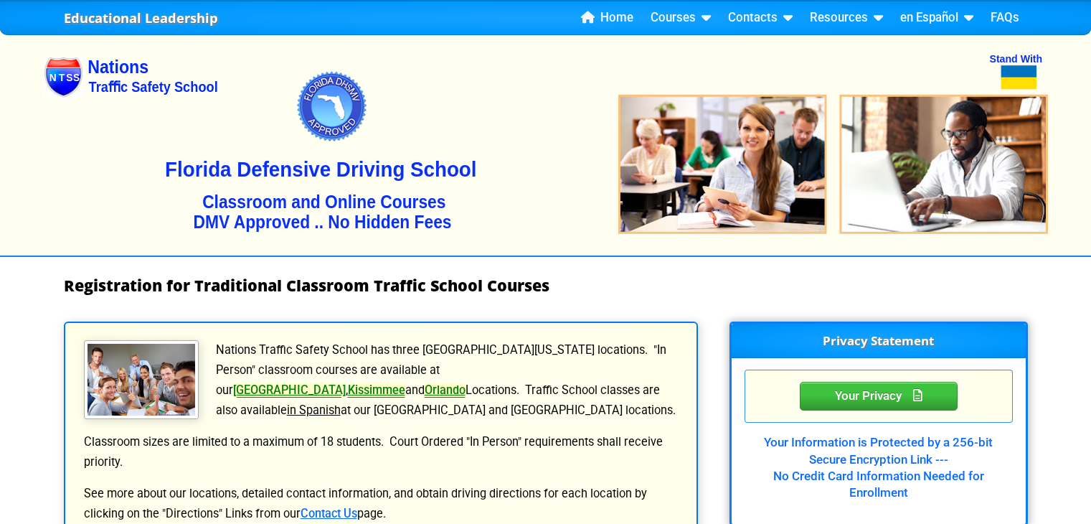
select select "2"
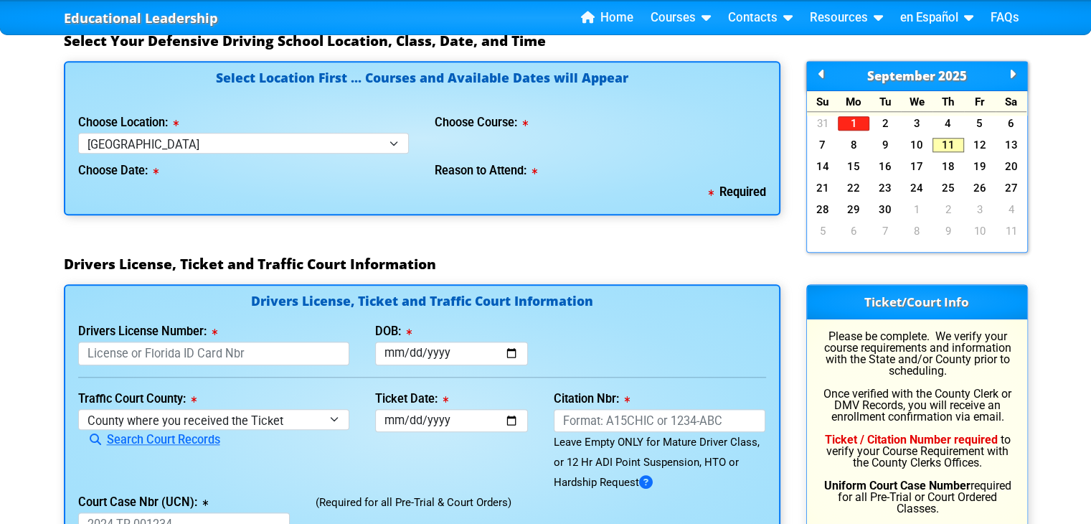
scroll to position [1293, 0]
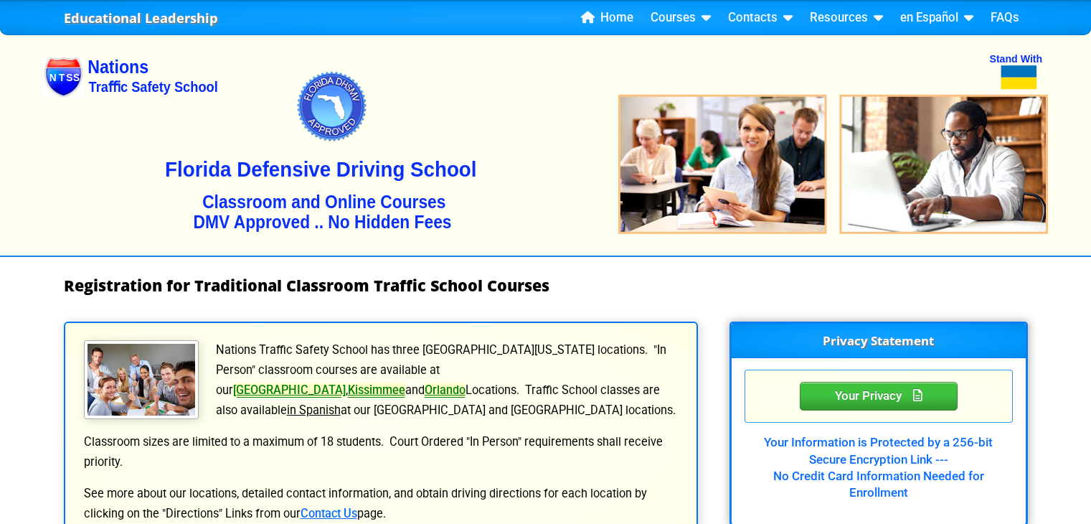
select select "2"
